Goal: Find specific page/section: Find specific page/section

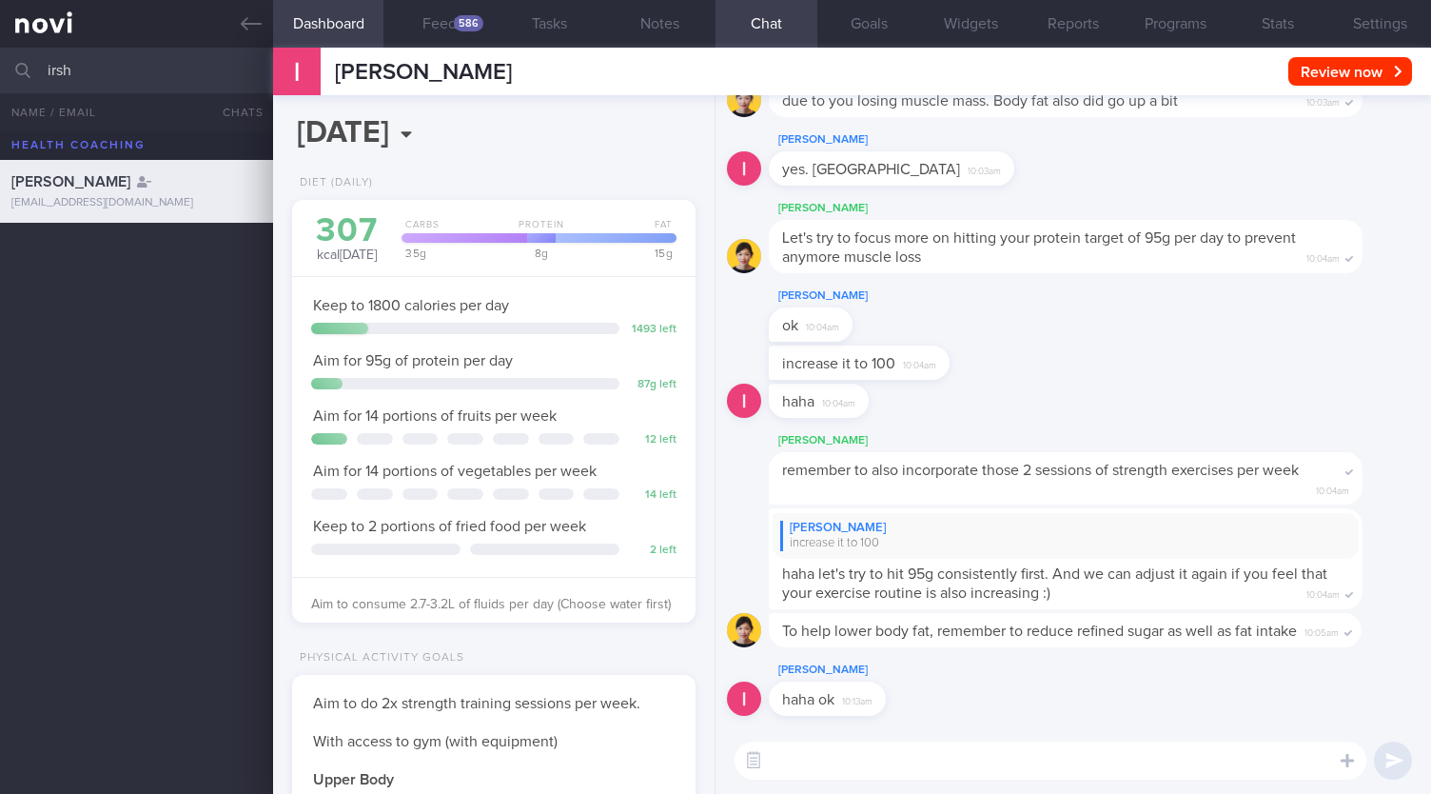
select select "8"
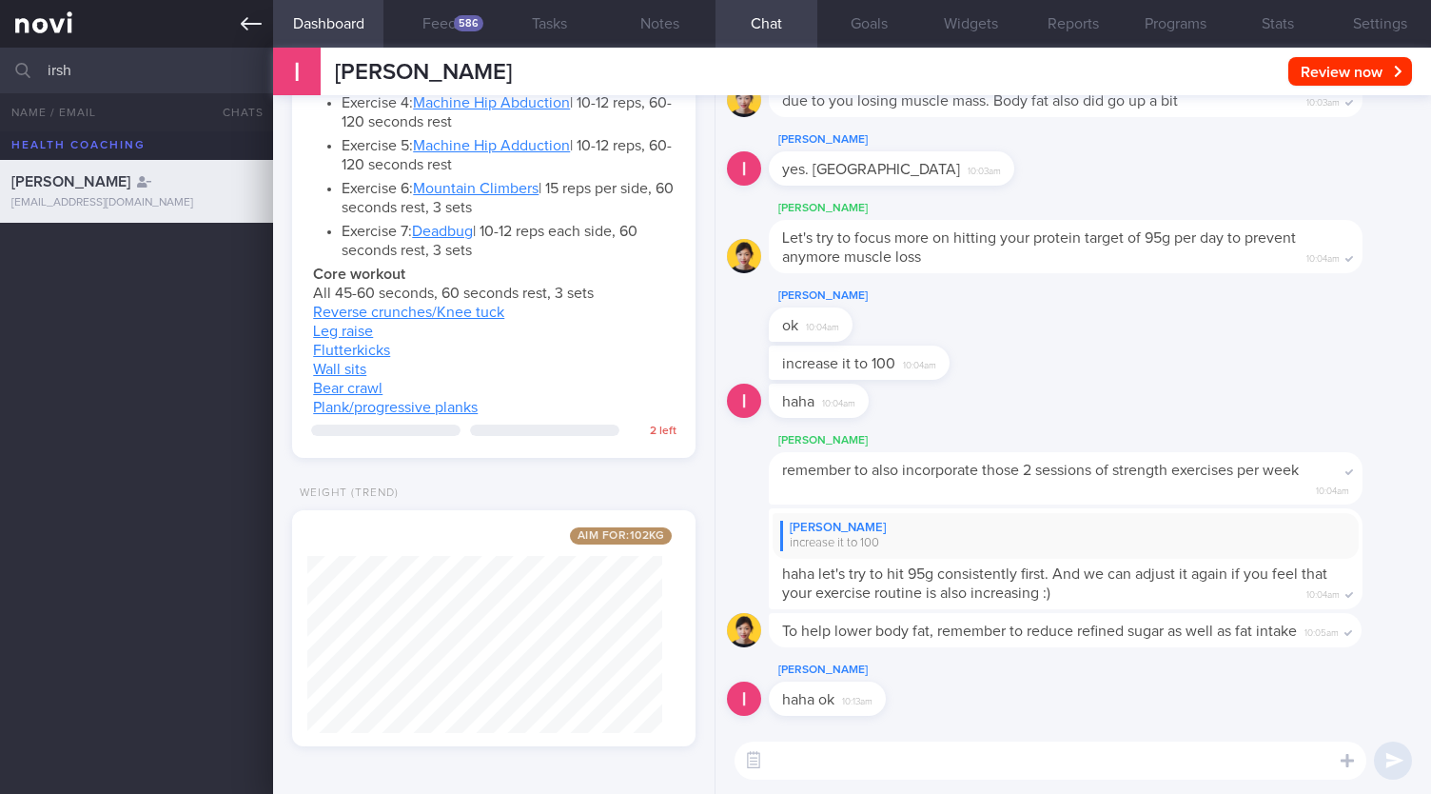
click at [253, 21] on icon at bounding box center [251, 23] width 21 height 21
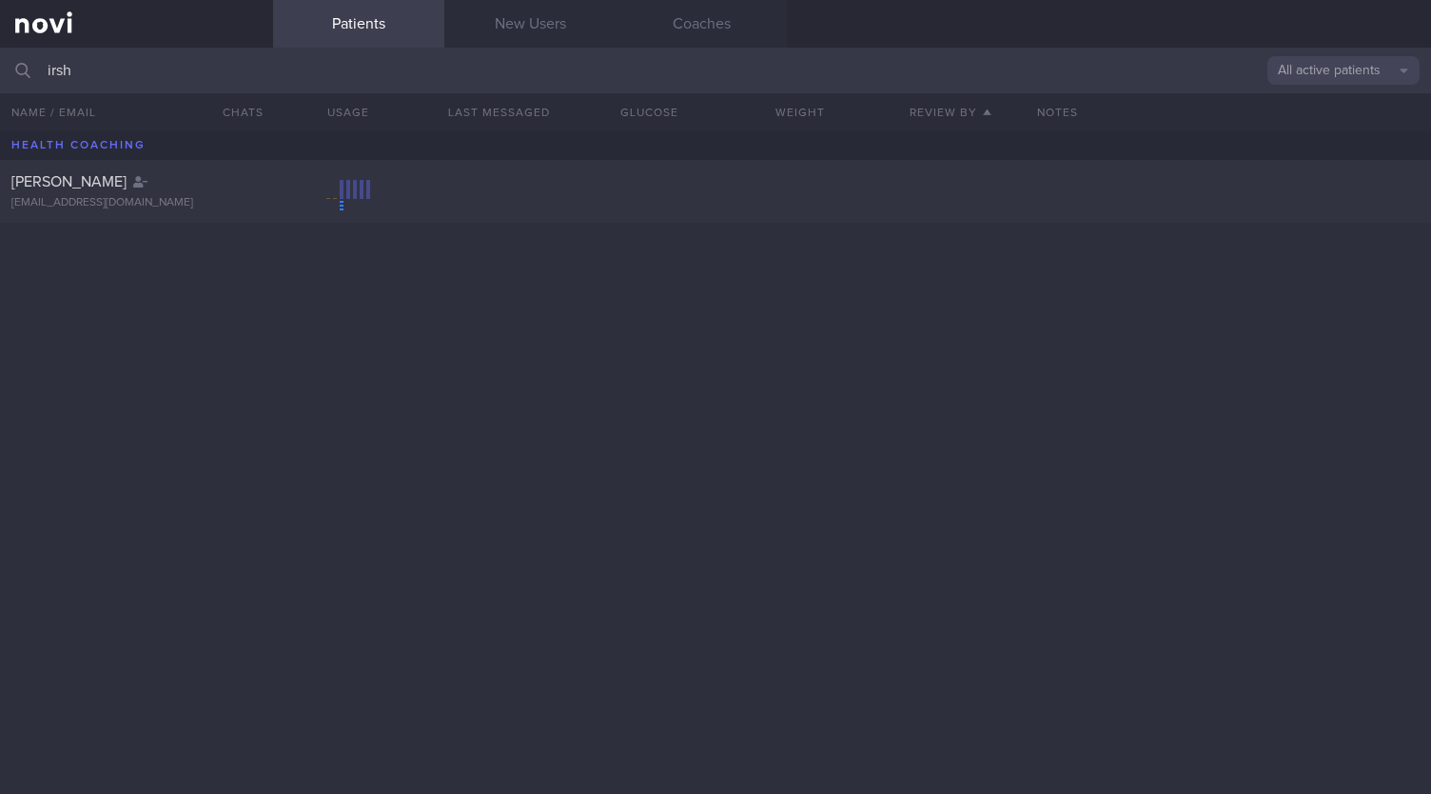
drag, startPoint x: 100, startPoint y: 73, endPoint x: 0, endPoint y: 69, distance: 100.0
click at [0, 69] on input "irsh" at bounding box center [715, 71] width 1431 height 46
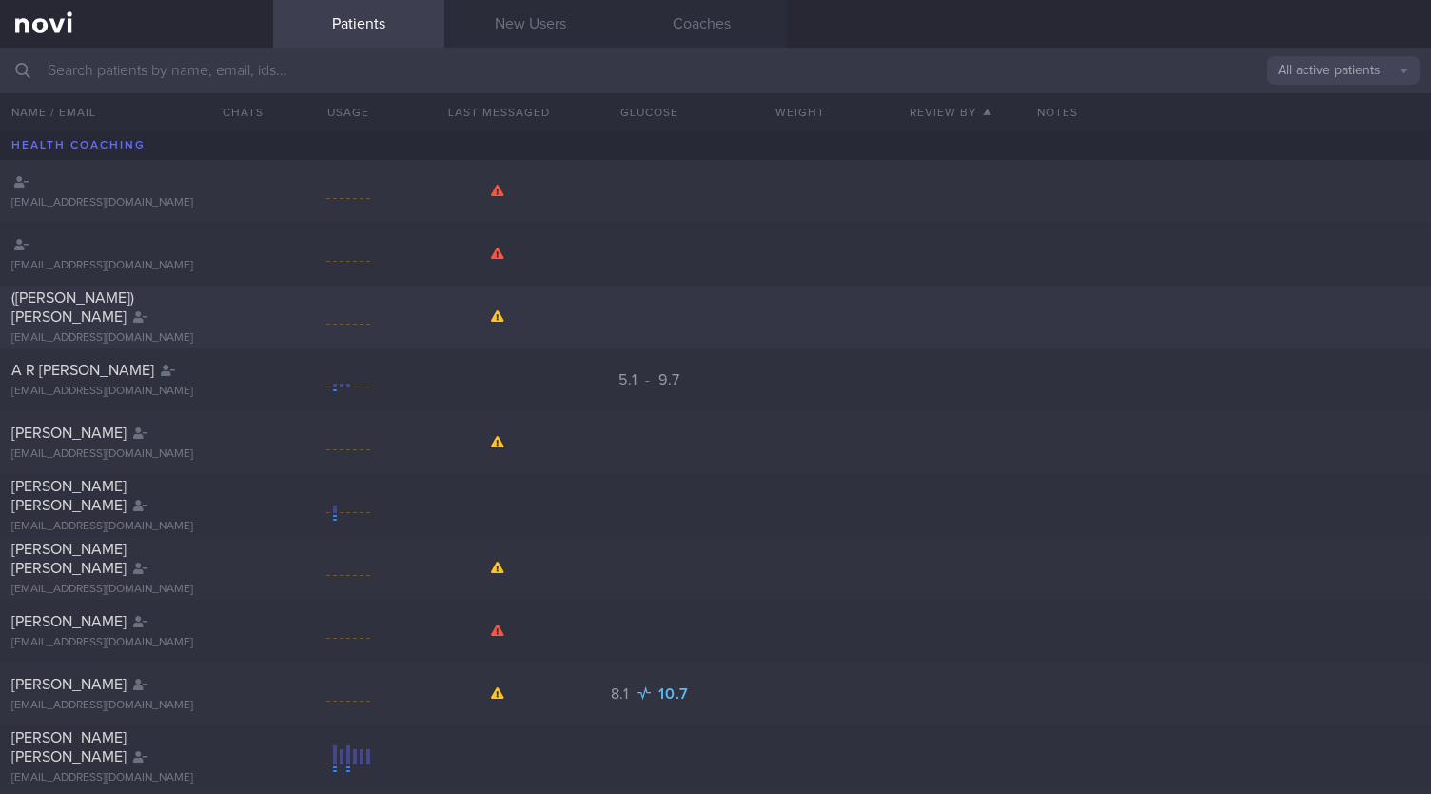
click at [190, 309] on div "([PERSON_NAME]) [PERSON_NAME]" at bounding box center [134, 307] width 246 height 38
select select "8"
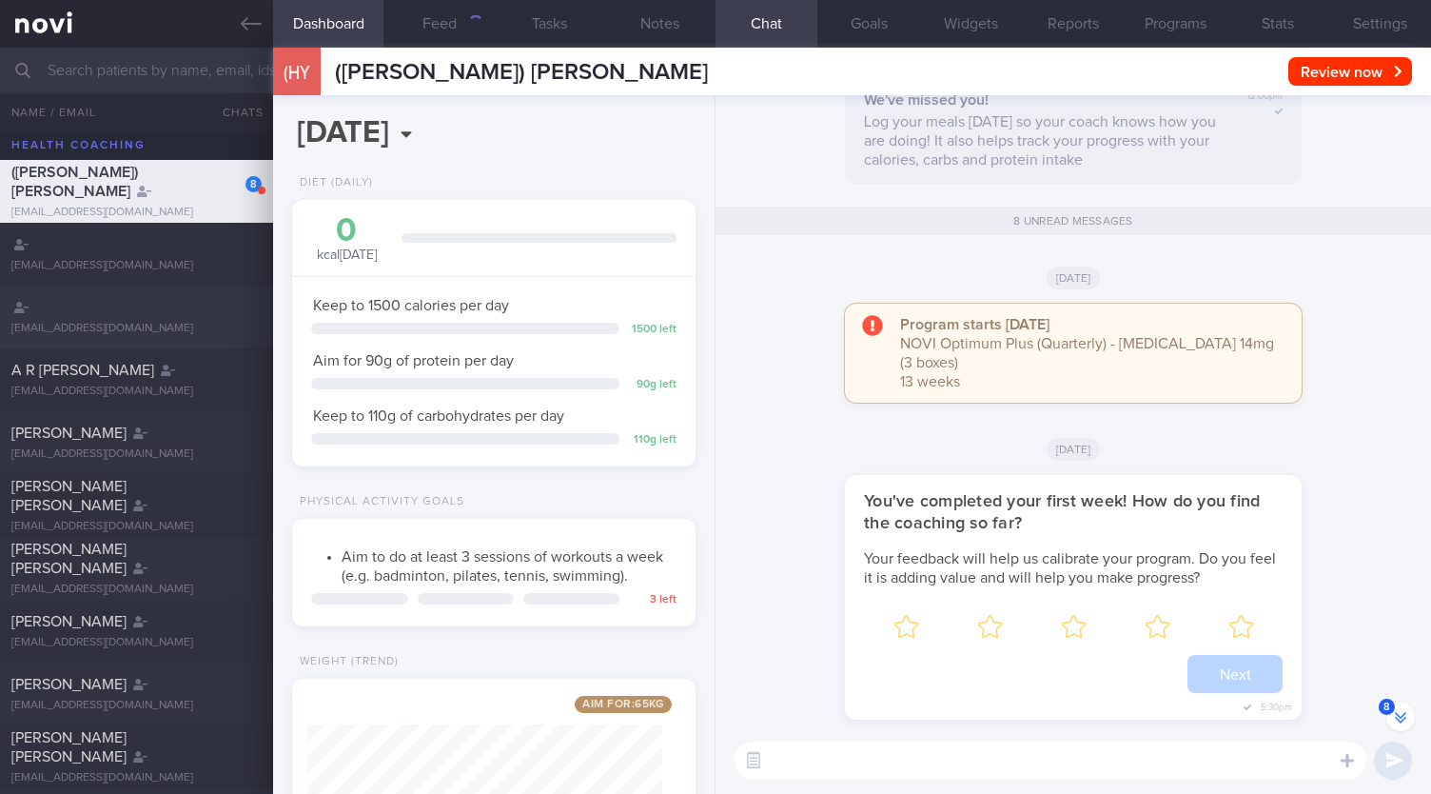
scroll to position [-6346, 0]
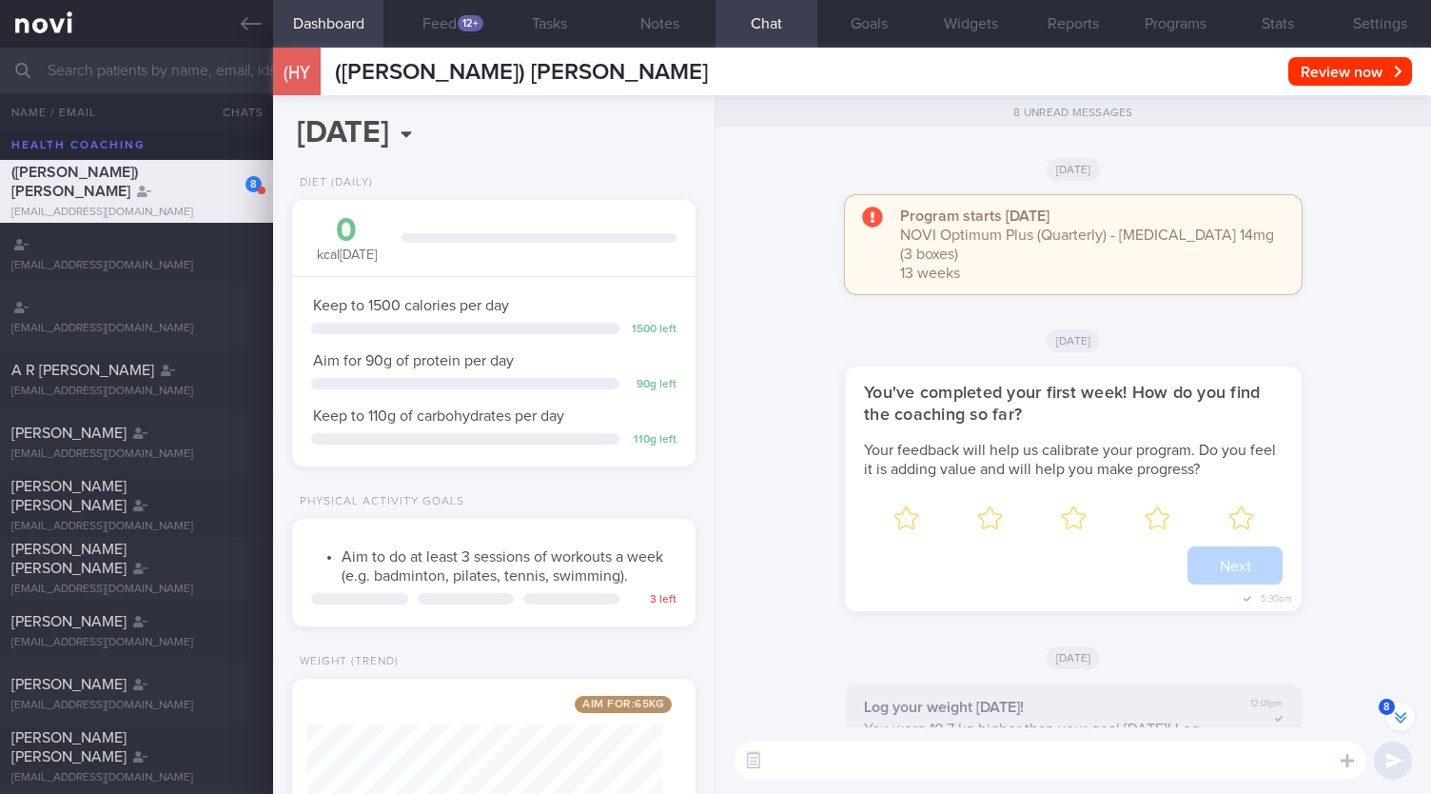
click at [1399, 708] on button "8" at bounding box center [1401, 716] width 29 height 29
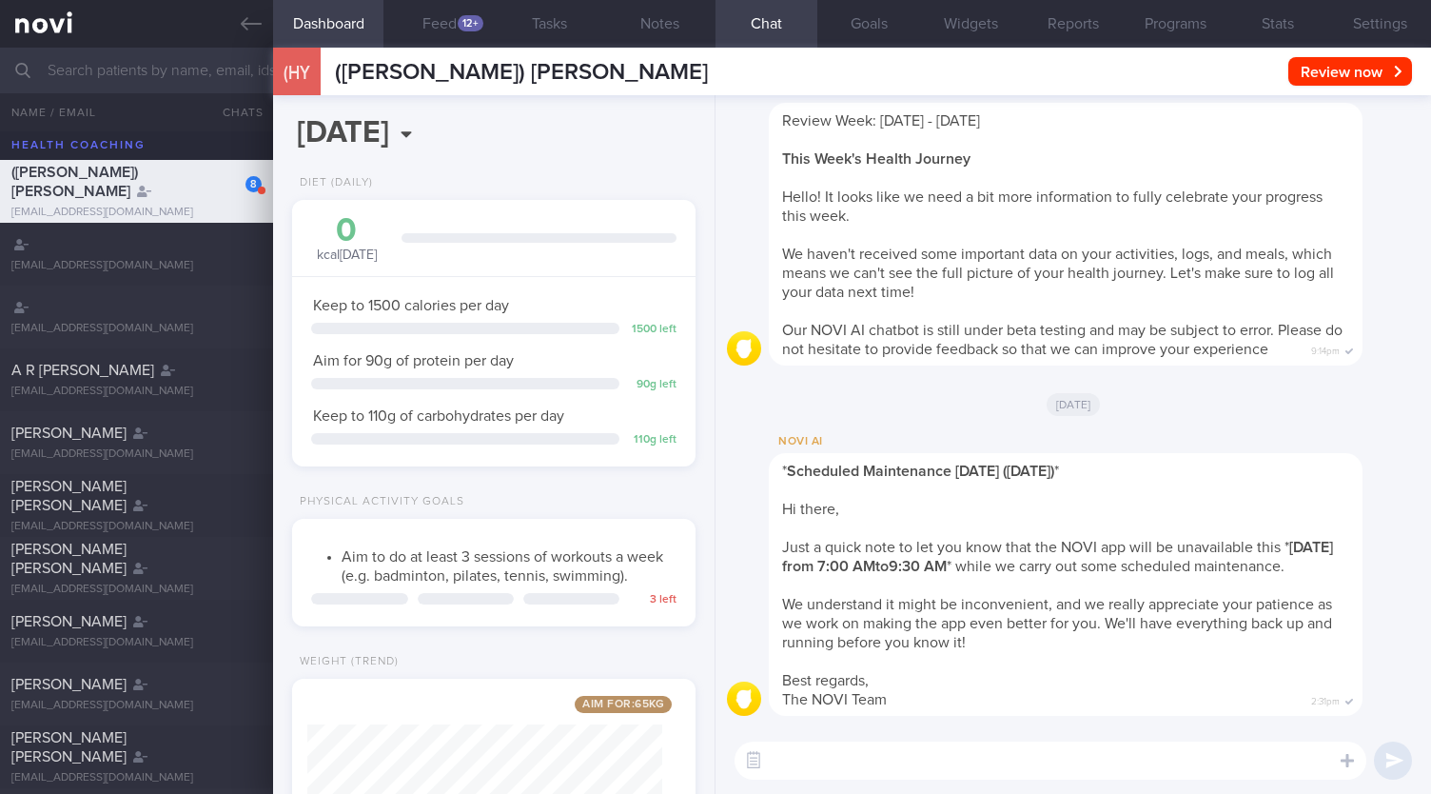
scroll to position [-58, 0]
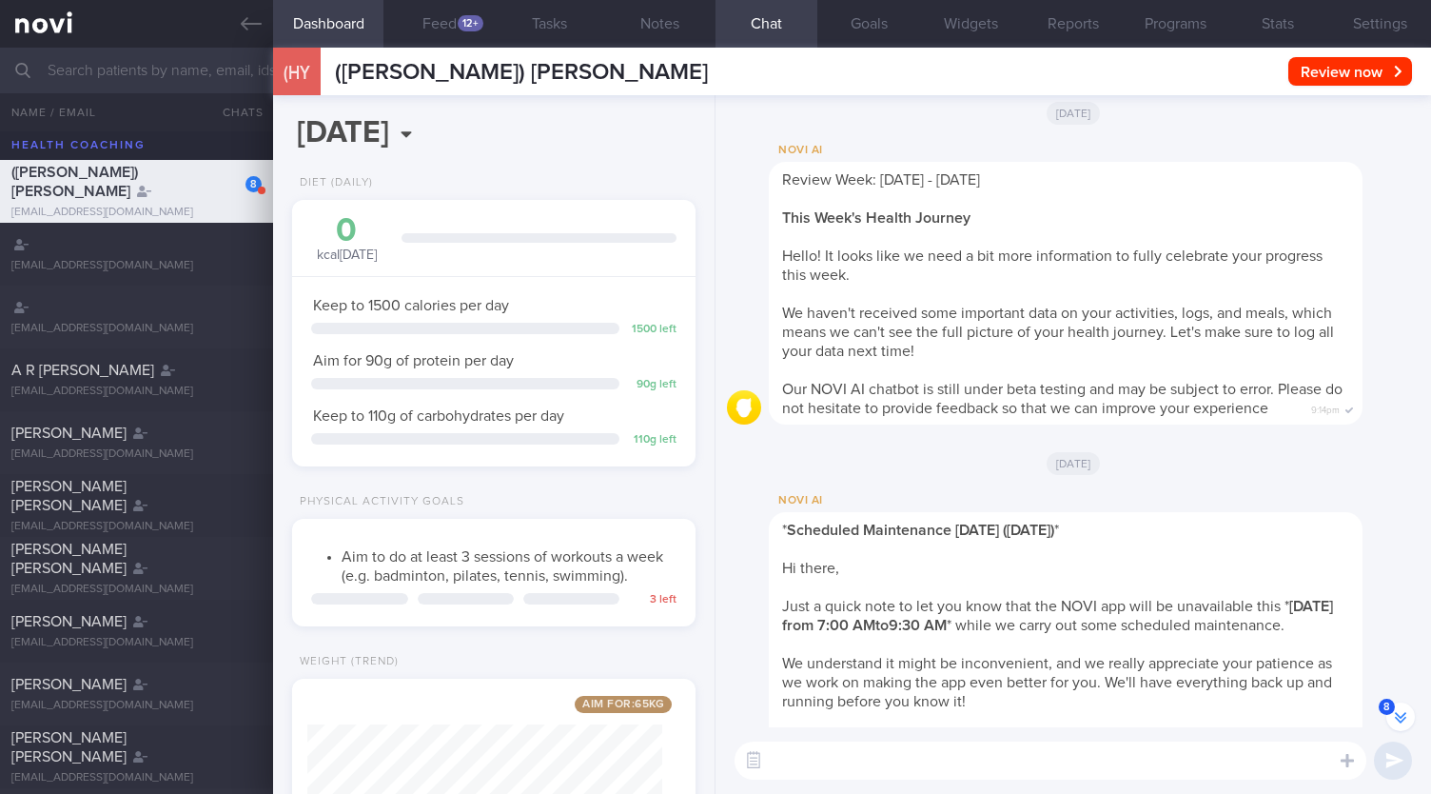
click at [161, 69] on input "text" at bounding box center [715, 71] width 1431 height 46
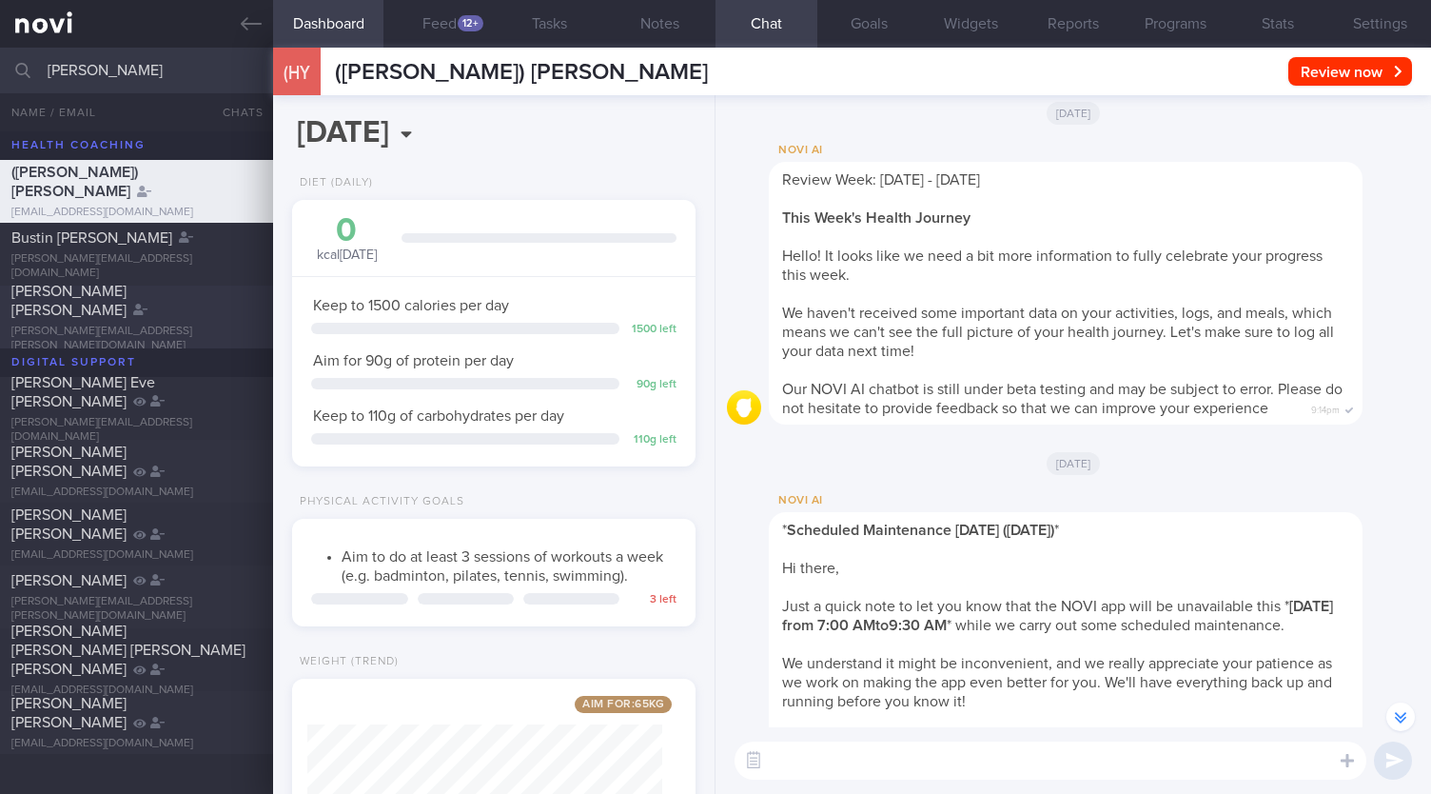
type input "[PERSON_NAME]"
click at [128, 336] on div "[PERSON_NAME] FIDELIA [EMAIL_ADDRESS][PERSON_NAME][DOMAIN_NAME]" at bounding box center [715, 317] width 1431 height 63
